Goal: Transaction & Acquisition: Purchase product/service

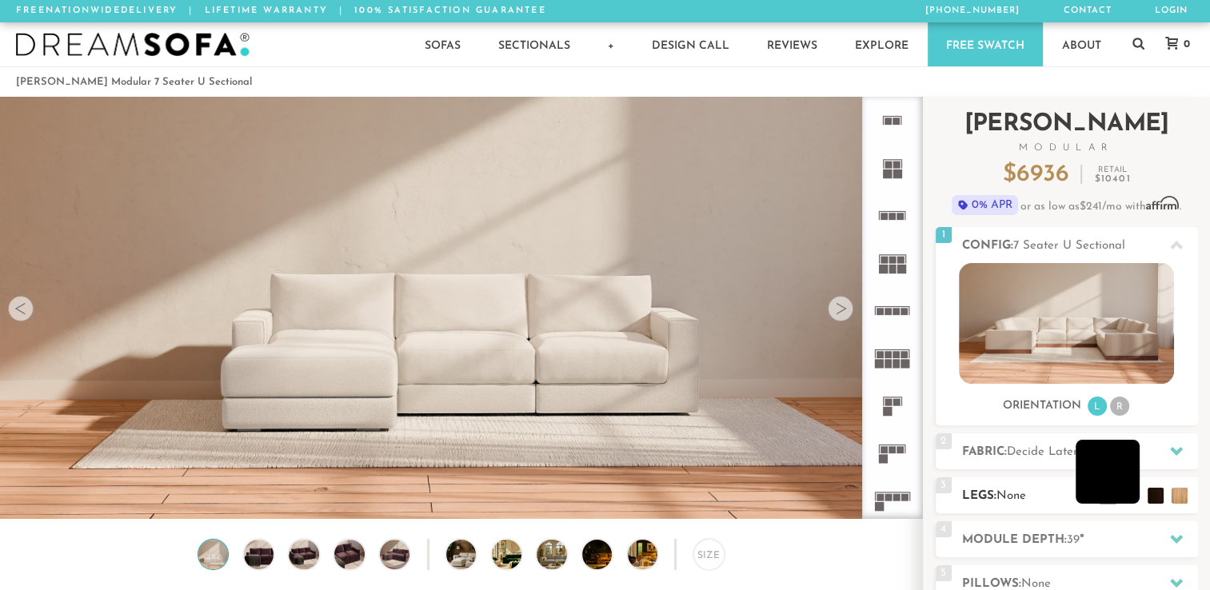
click at [1131, 497] on li at bounding box center [1108, 472] width 64 height 64
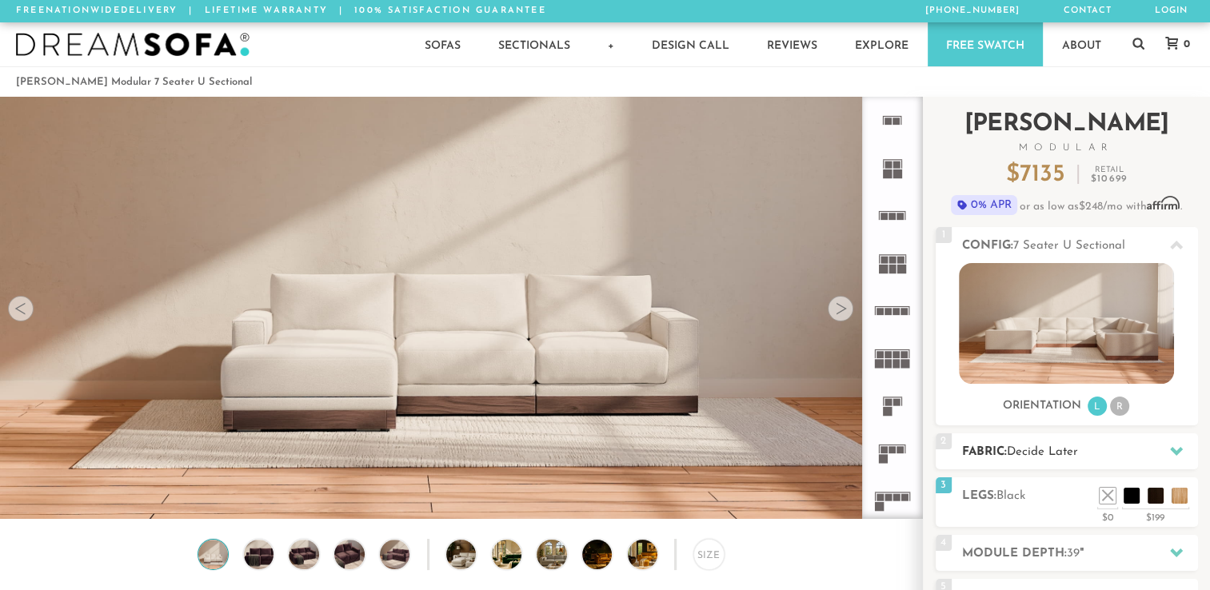
click at [1177, 453] on icon at bounding box center [1176, 451] width 13 height 9
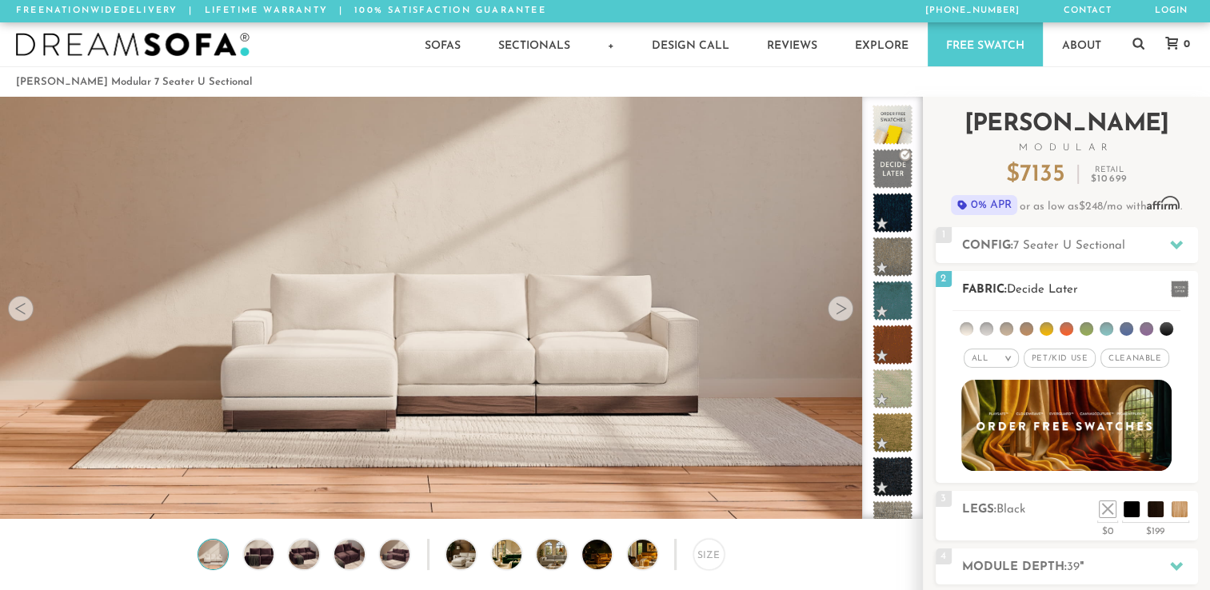
click at [1166, 331] on li at bounding box center [1167, 329] width 14 height 14
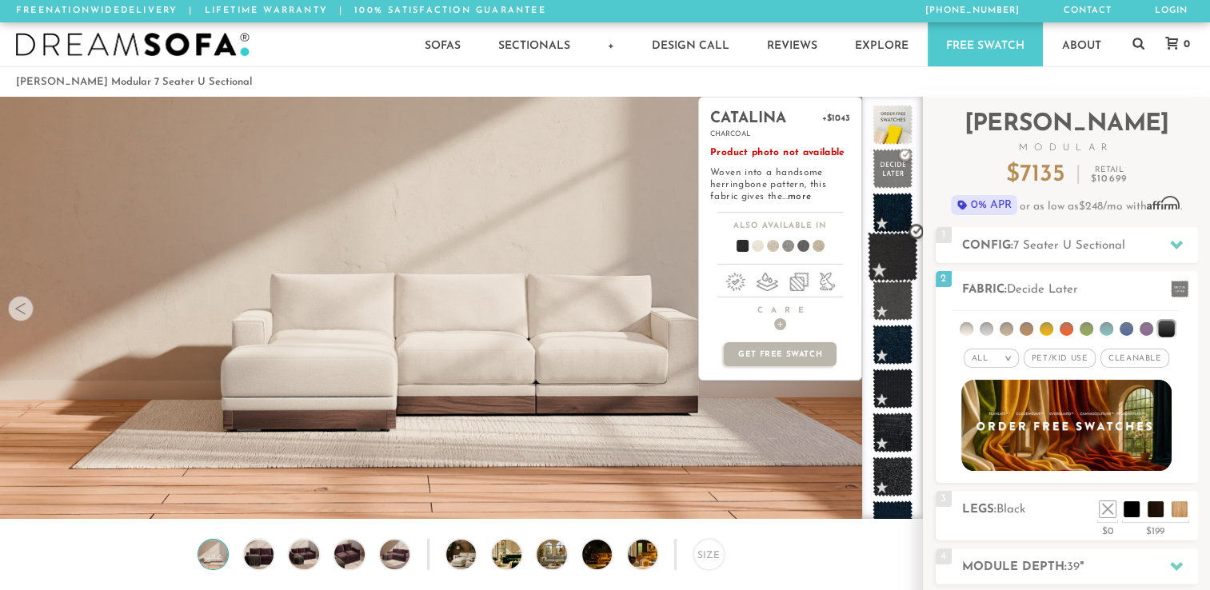
click at [900, 265] on span at bounding box center [893, 257] width 50 height 50
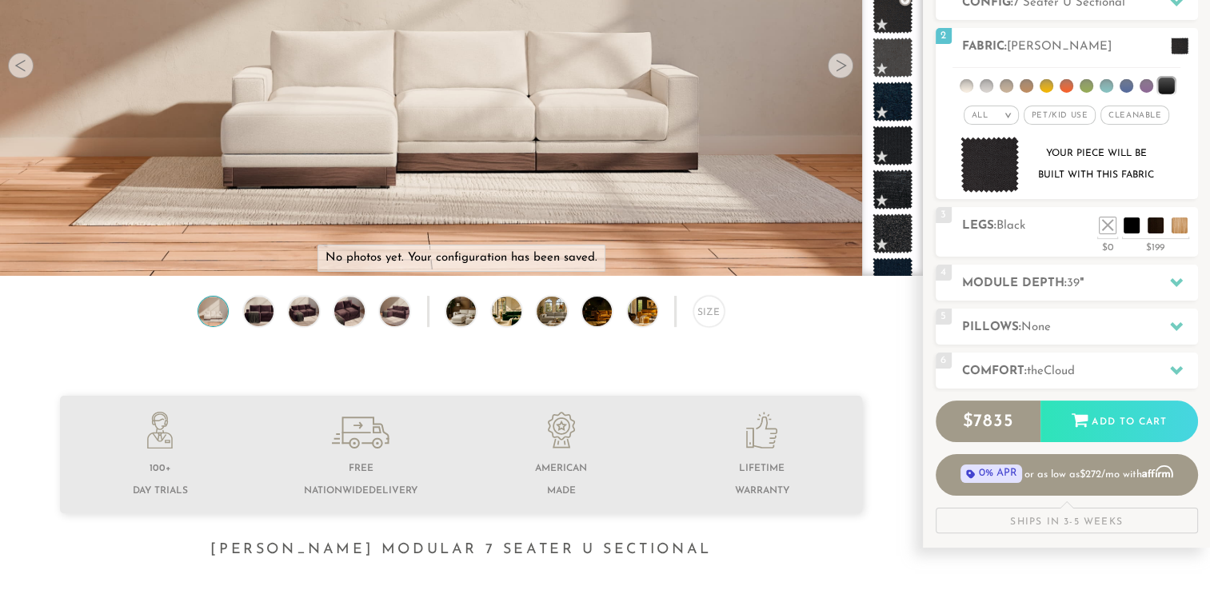
scroll to position [245, 0]
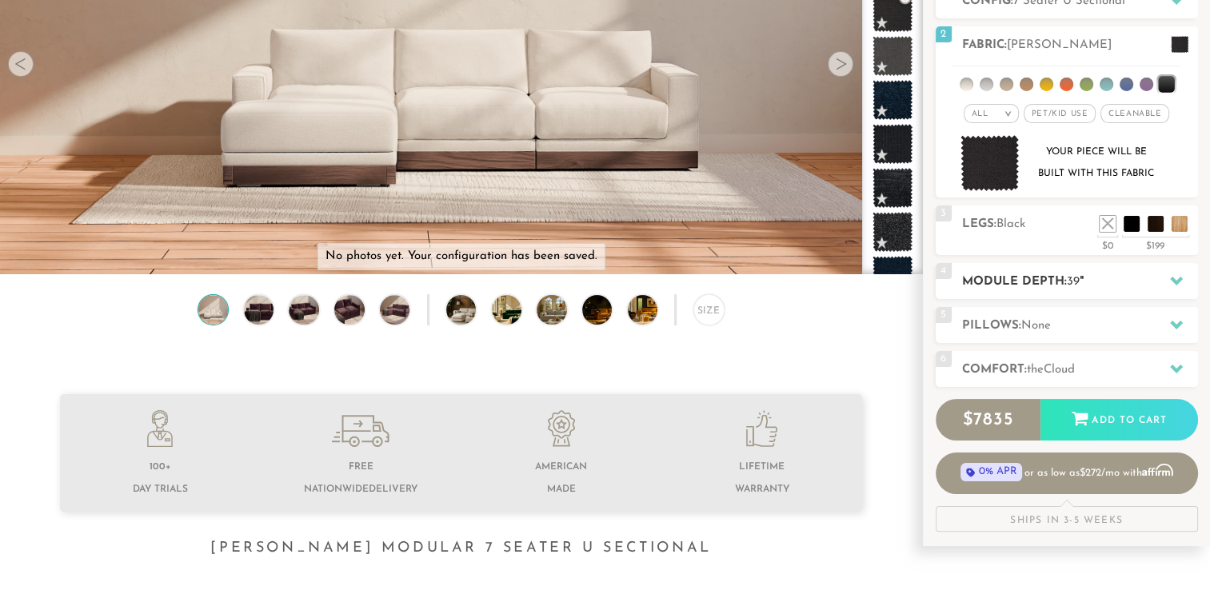
click at [1174, 278] on icon at bounding box center [1176, 281] width 13 height 9
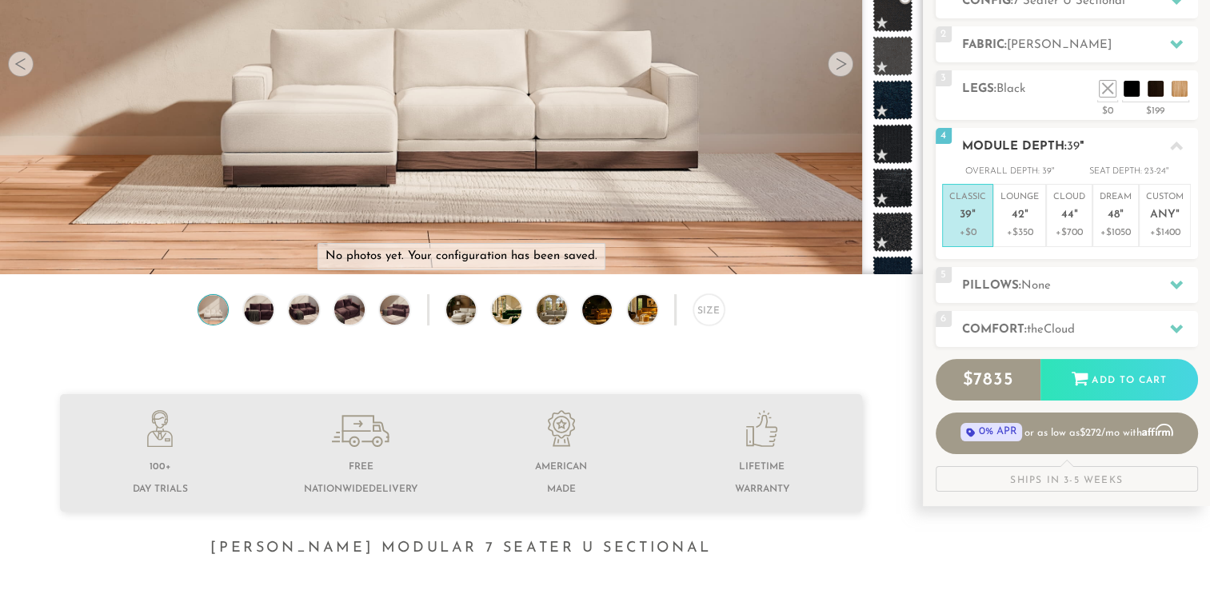
click at [974, 230] on p "+$0" at bounding box center [967, 233] width 37 height 14
click at [1176, 330] on icon at bounding box center [1176, 329] width 13 height 9
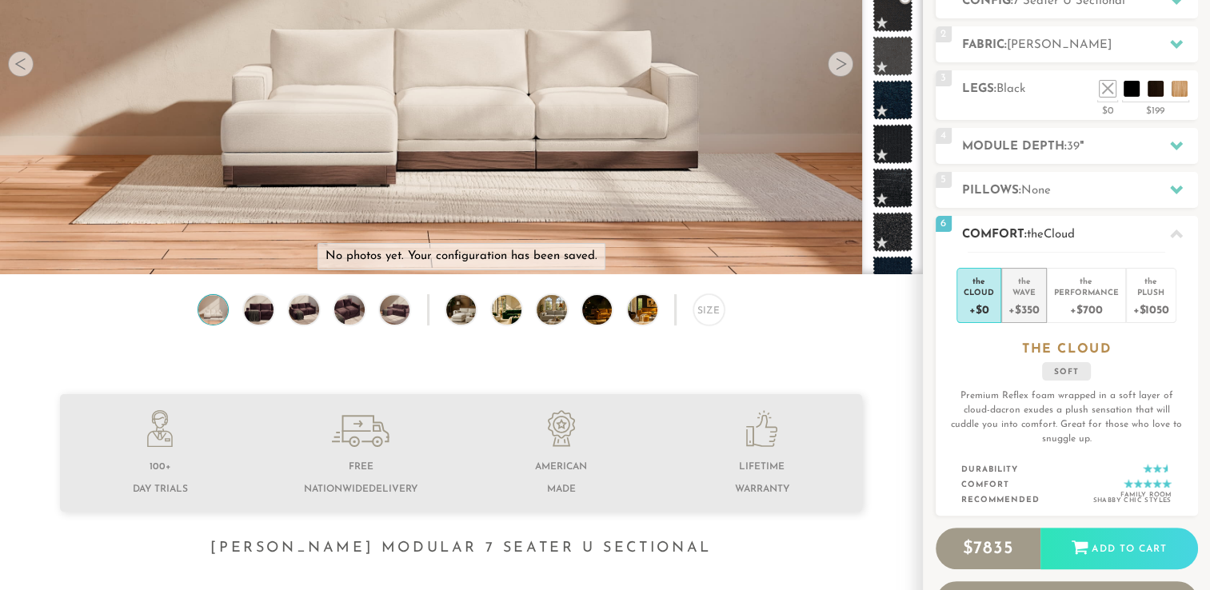
click at [1020, 302] on div "+$350" at bounding box center [1024, 309] width 30 height 23
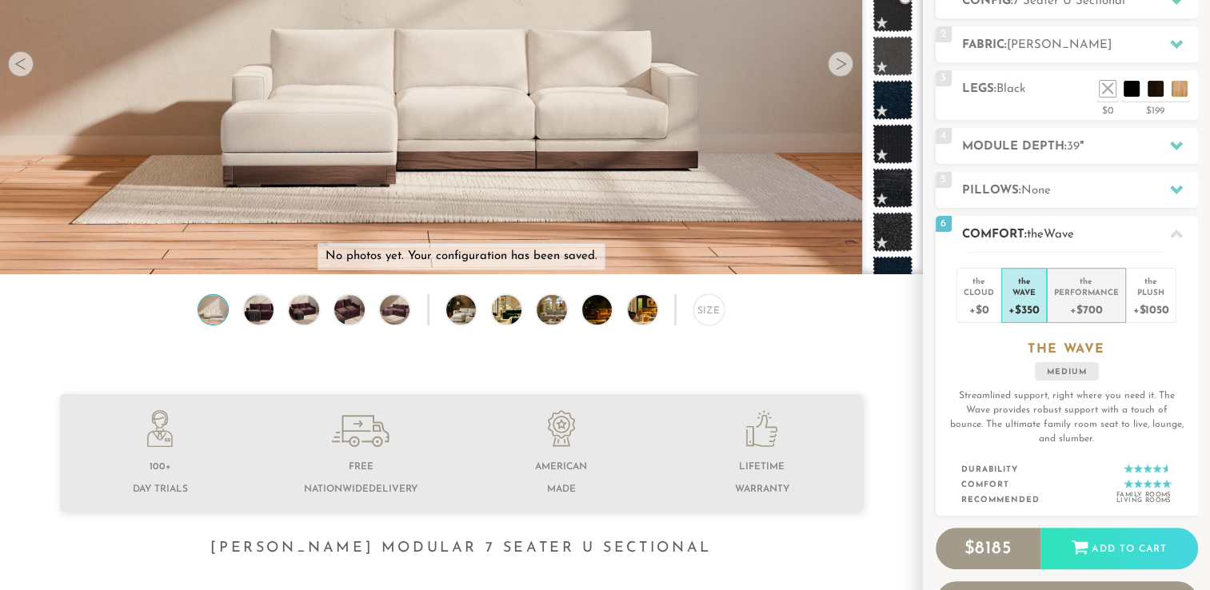
click at [1081, 299] on div "+$700" at bounding box center [1086, 309] width 65 height 23
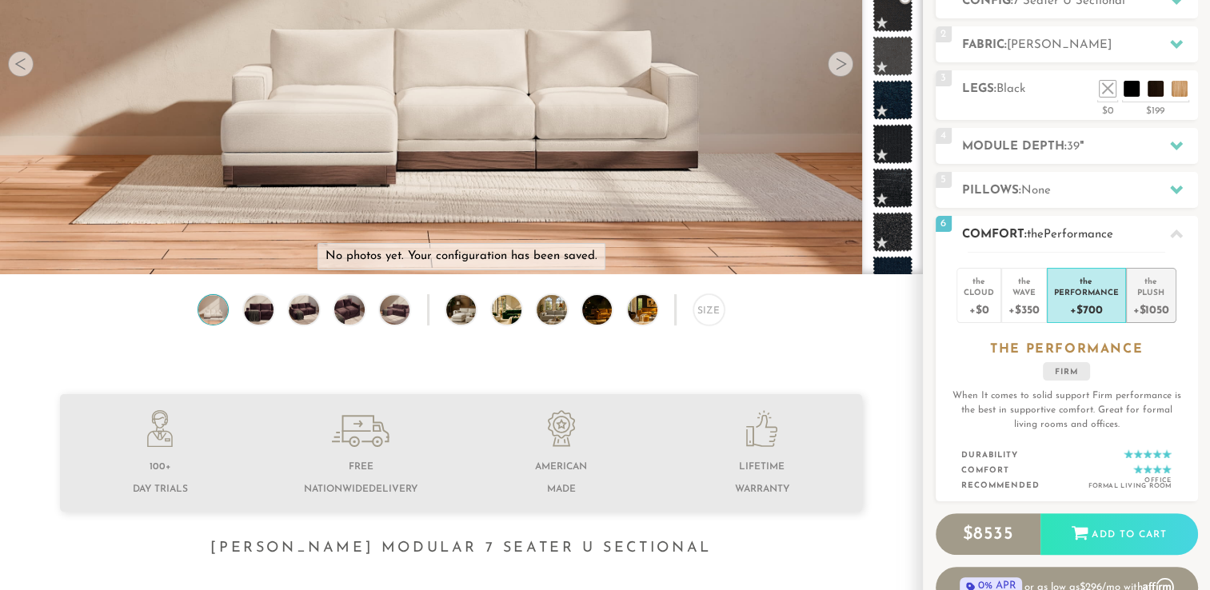
click at [1160, 300] on div "+$1050" at bounding box center [1151, 309] width 36 height 23
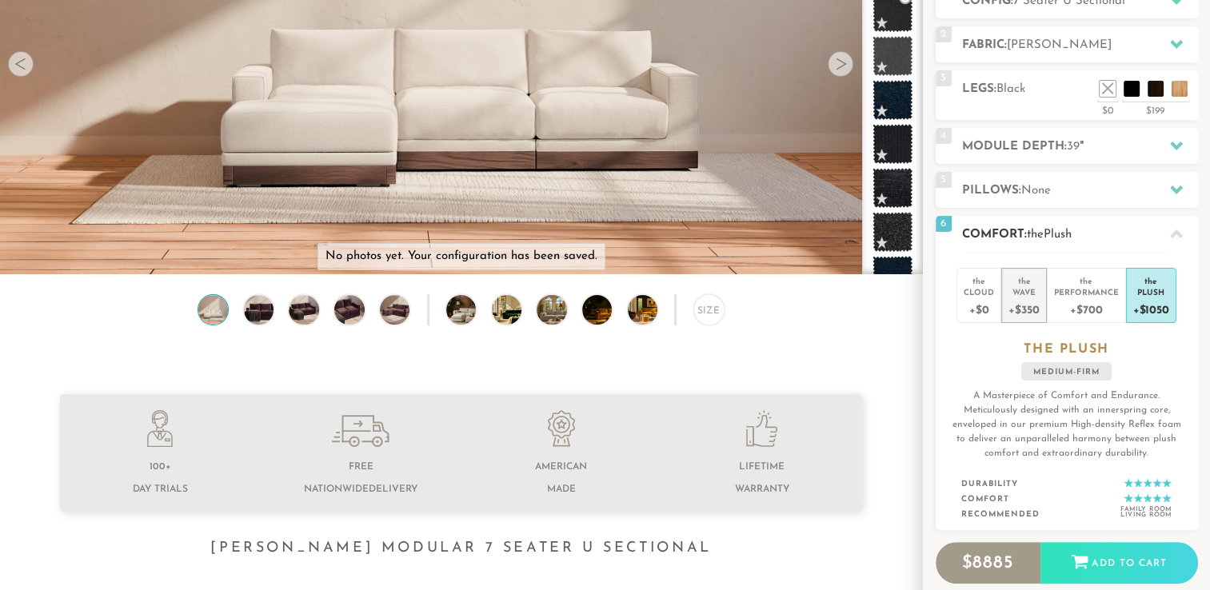
click at [1014, 290] on div "Wave" at bounding box center [1024, 291] width 30 height 11
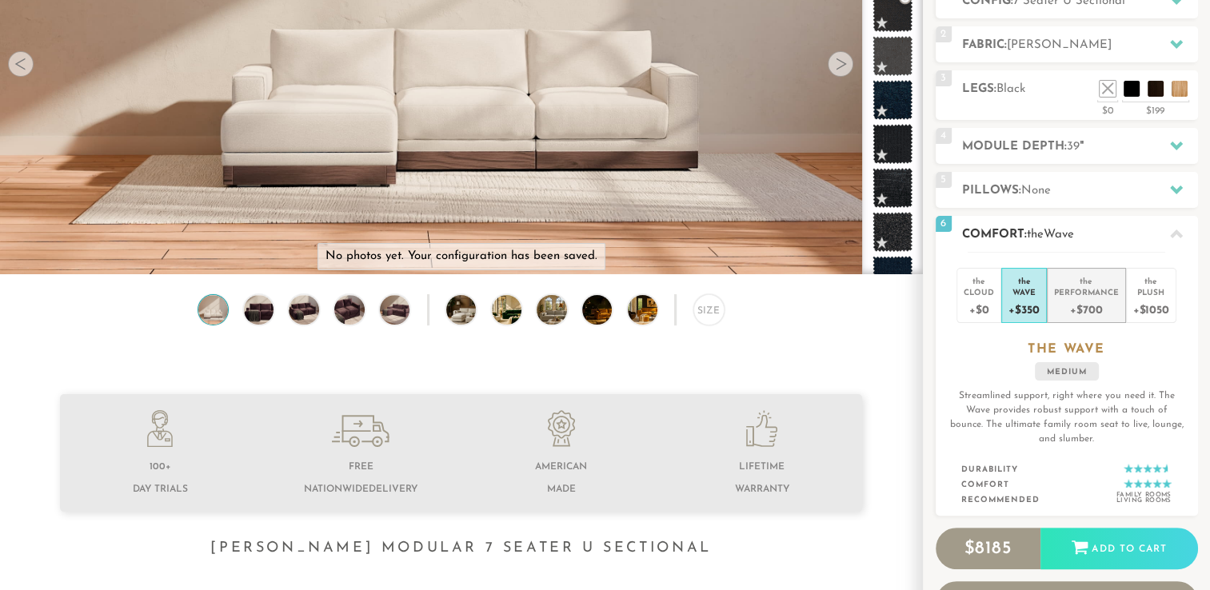
click at [1089, 299] on div "+$700" at bounding box center [1086, 309] width 65 height 23
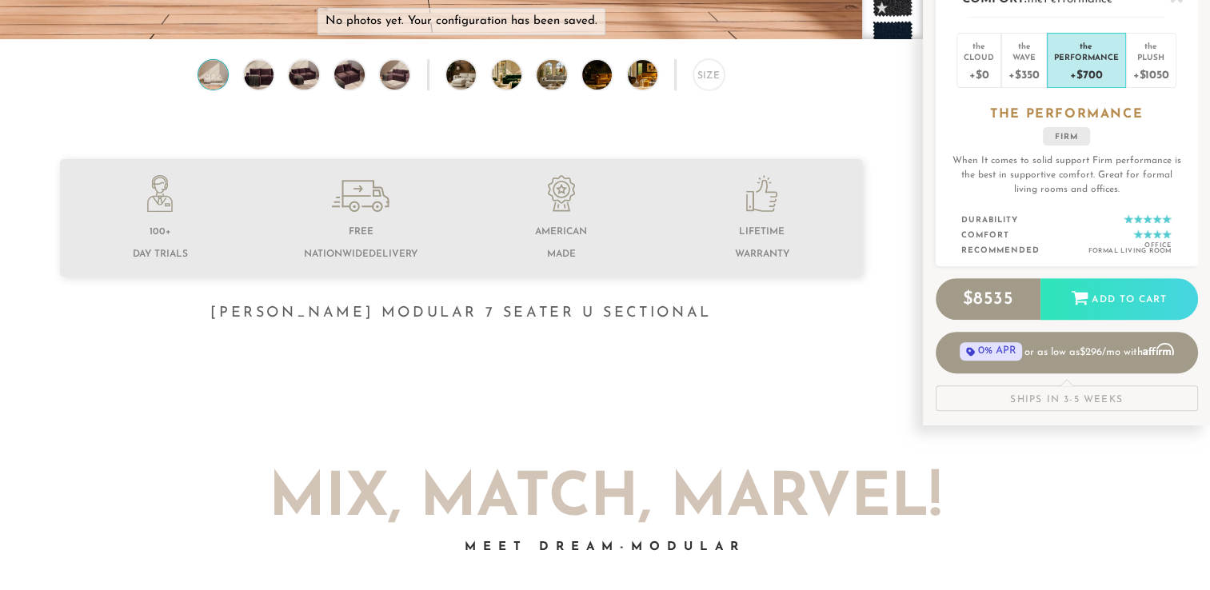
scroll to position [490, 0]
